Goal: Transaction & Acquisition: Book appointment/travel/reservation

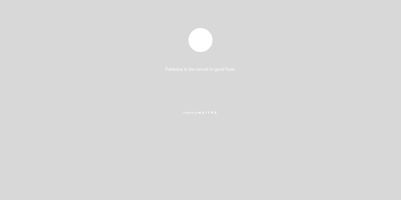
select select "es"
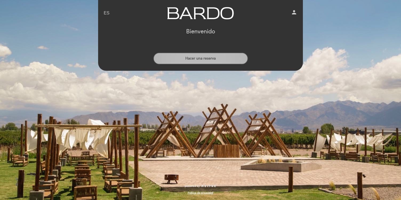
click at [214, 58] on button "Hacer una reserva" at bounding box center [200, 59] width 95 height 12
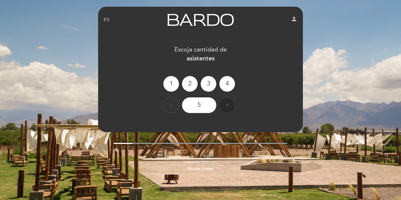
click at [227, 104] on div "+" at bounding box center [227, 105] width 16 height 16
click at [227, 103] on div "+" at bounding box center [227, 105] width 16 height 16
click at [227, 102] on div "+" at bounding box center [227, 105] width 16 height 16
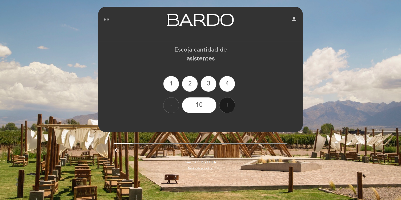
click at [227, 102] on div "+" at bounding box center [227, 105] width 16 height 16
click at [204, 105] on div "13" at bounding box center [199, 105] width 35 height 16
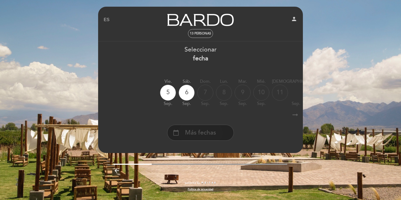
click at [208, 131] on span "Más fechas" at bounding box center [200, 132] width 31 height 9
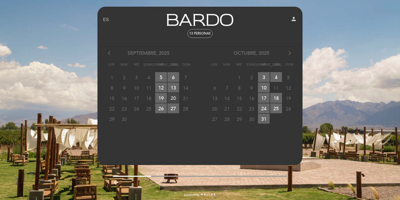
click at [173, 98] on span "20 RESERVAS DISPONIBLES" at bounding box center [173, 98] width 12 height 10
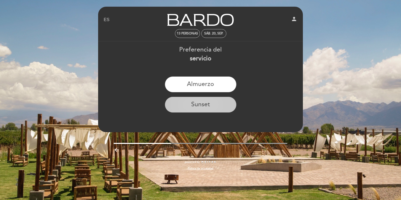
click at [189, 103] on button "Sunset" at bounding box center [201, 105] width 72 height 16
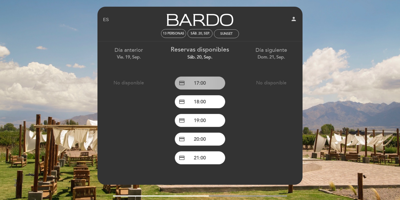
click at [187, 84] on button "credit_card 17:00" at bounding box center [200, 82] width 51 height 13
